Goal: Task Accomplishment & Management: Manage account settings

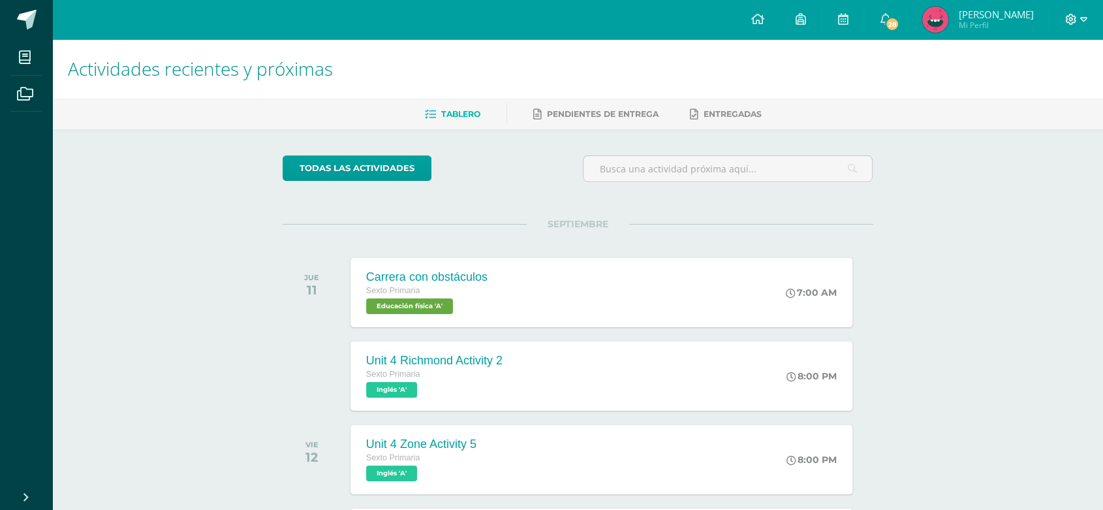
click at [1081, 19] on icon at bounding box center [1083, 20] width 7 height 12
click at [1051, 97] on link "Cerrar sesión" at bounding box center [1035, 88] width 103 height 19
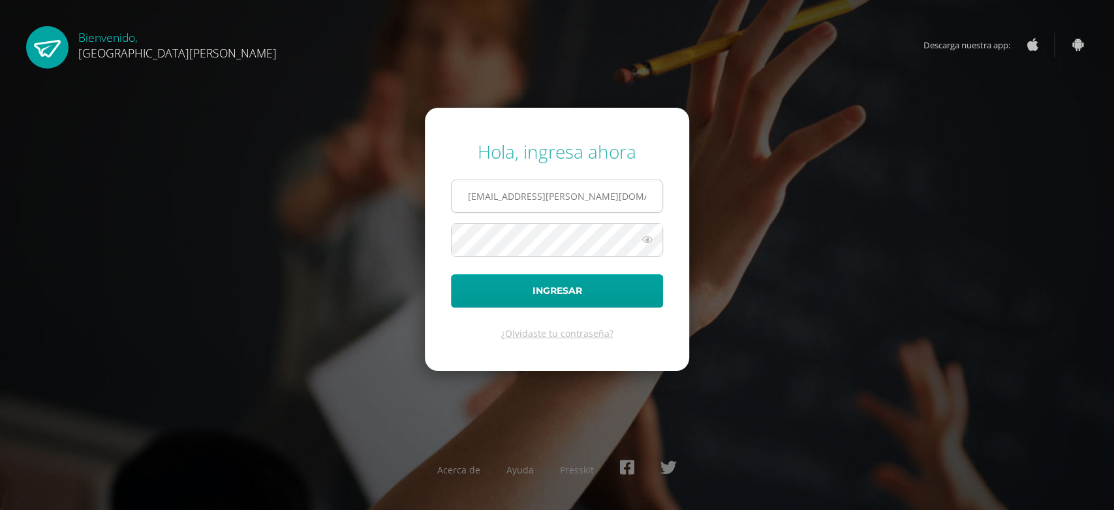
click at [626, 202] on input "[EMAIL_ADDRESS][PERSON_NAME][DOMAIN_NAME]" at bounding box center [557, 196] width 211 height 32
type input "[EMAIL_ADDRESS][PERSON_NAME][DOMAIN_NAME]"
click at [593, 283] on button "Ingresar" at bounding box center [557, 290] width 212 height 33
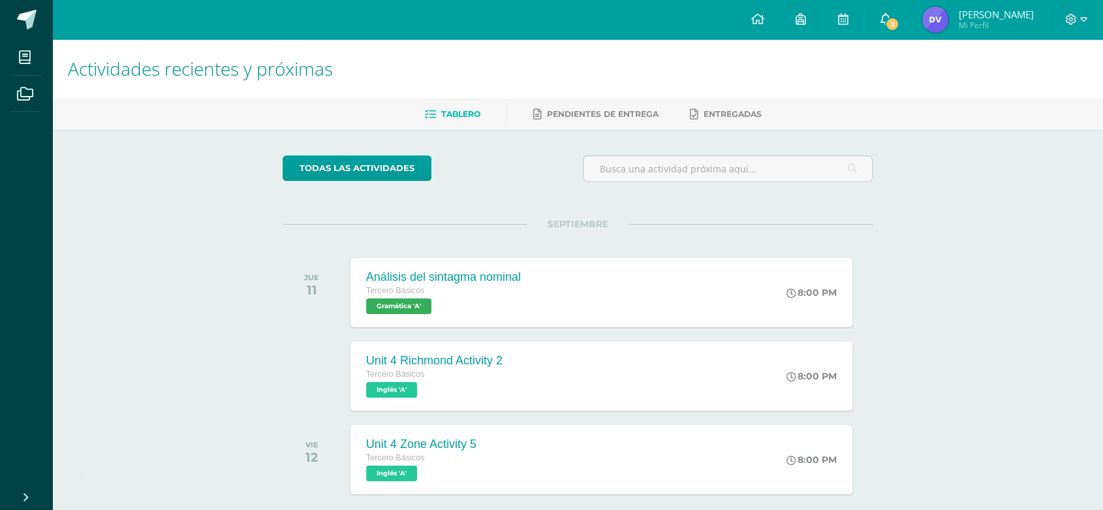
click at [891, 30] on span "2" at bounding box center [892, 24] width 14 height 14
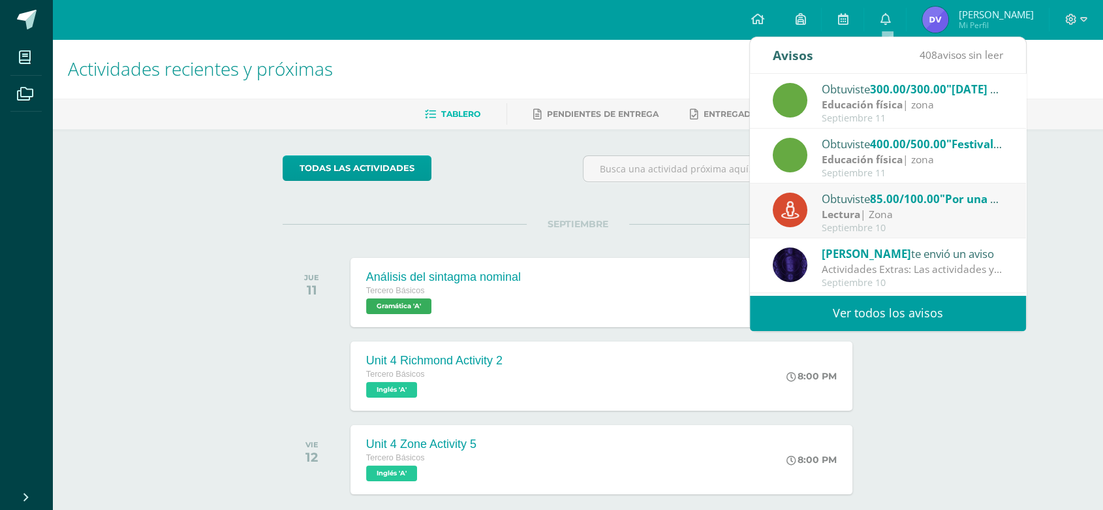
click at [554, 161] on div "todas las Actividades" at bounding box center [577, 173] width 601 height 37
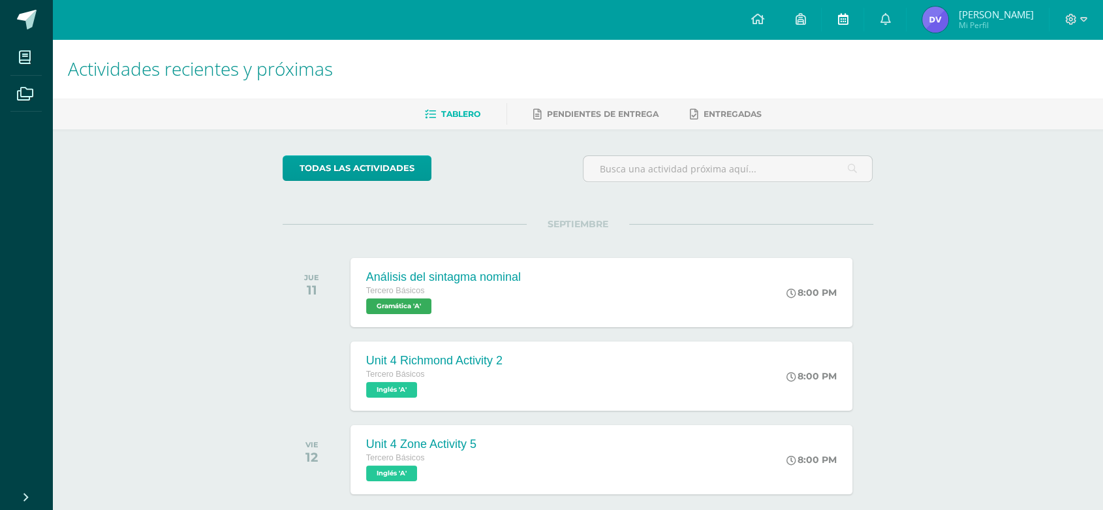
click at [850, 23] on link at bounding box center [843, 19] width 42 height 39
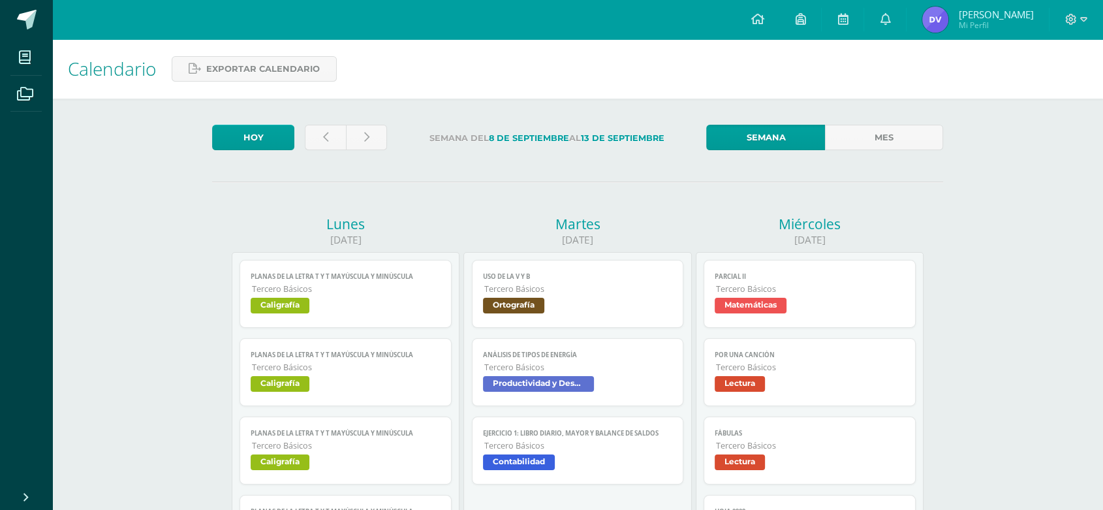
click at [630, 385] on span "Productividad y Desarrollo" at bounding box center [578, 385] width 190 height 19
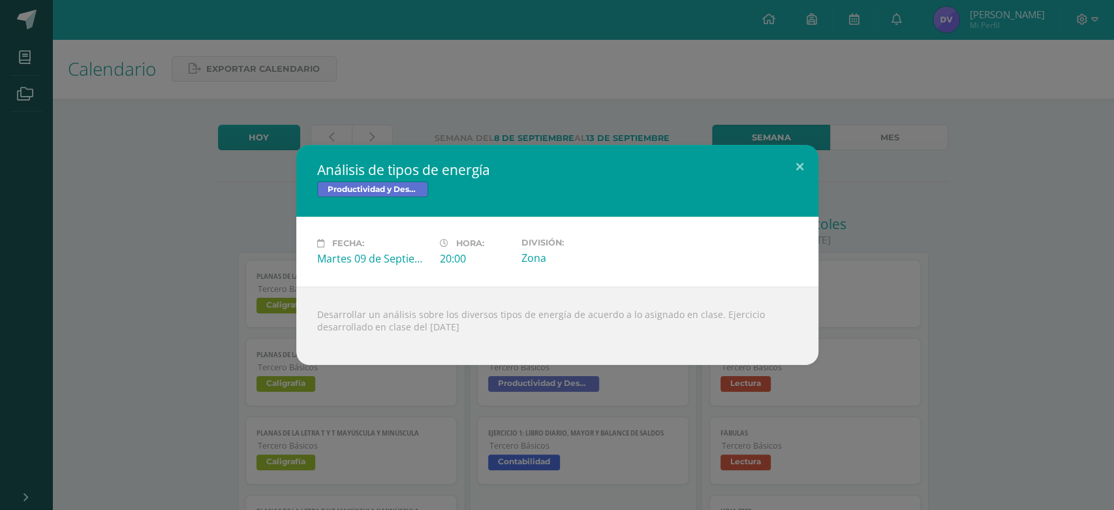
click at [1089, 383] on div "Análisis de tipos de energía Productividad y Desarrollo Fecha: Martes 09 de Sep…" at bounding box center [557, 255] width 1114 height 510
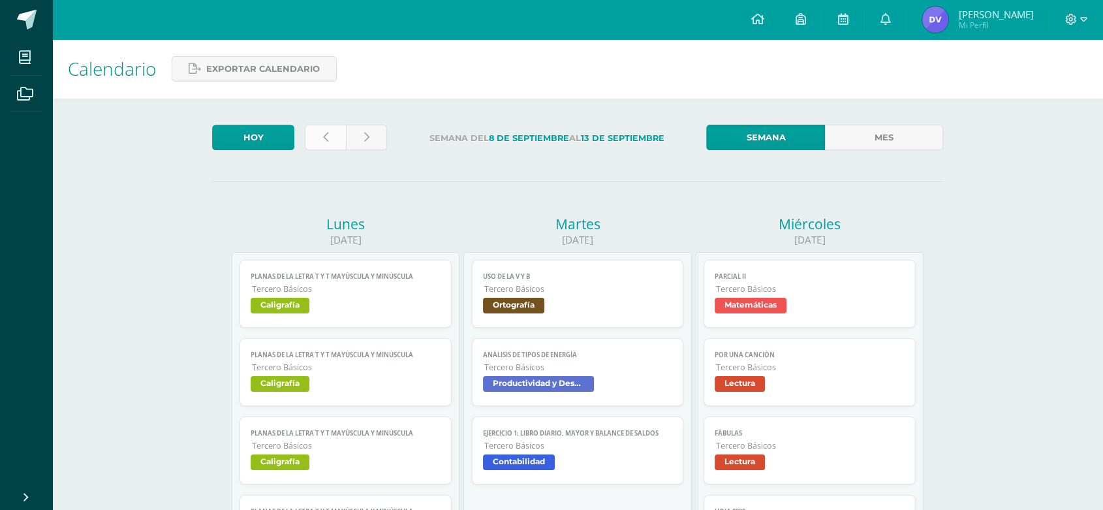
click at [318, 138] on link at bounding box center [325, 137] width 41 height 25
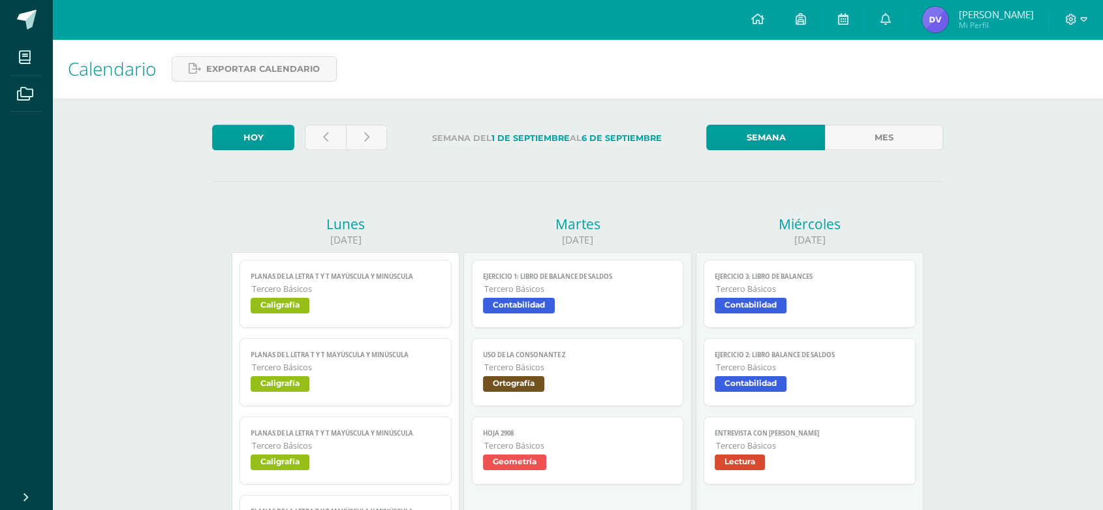
drag, startPoint x: 1100, startPoint y: 84, endPoint x: 1104, endPoint y: 128, distance: 43.8
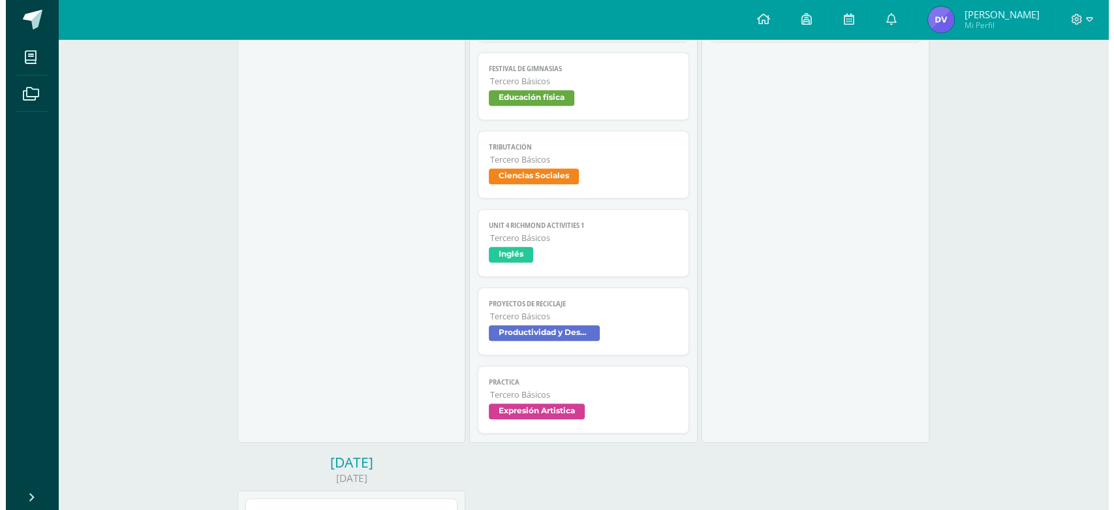
scroll to position [813, 0]
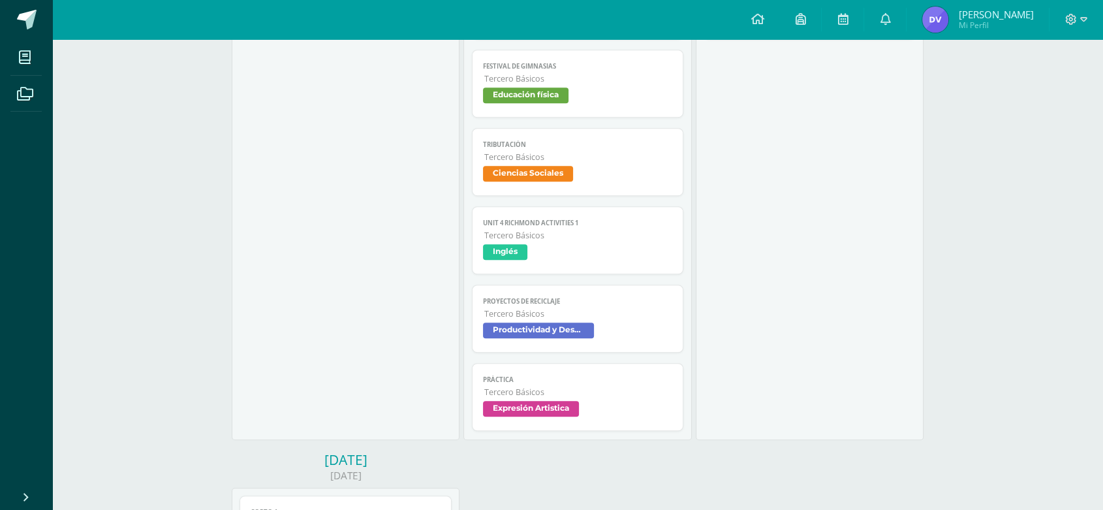
click at [602, 296] on link "PROYECTOS DE RECICLAJE Tercero Básicos Productividad y Desarrollo" at bounding box center [578, 319] width 212 height 68
